Goal: Information Seeking & Learning: Learn about a topic

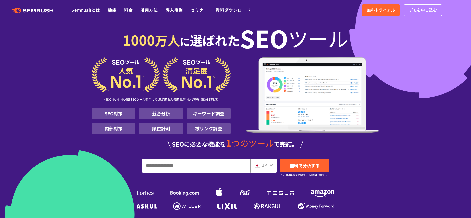
click at [163, 167] on input "URL、キーワードを入力してください" at bounding box center [196, 166] width 108 height 14
paste input "**********"
type input "**********"
